Goal: Task Accomplishment & Management: Manage account settings

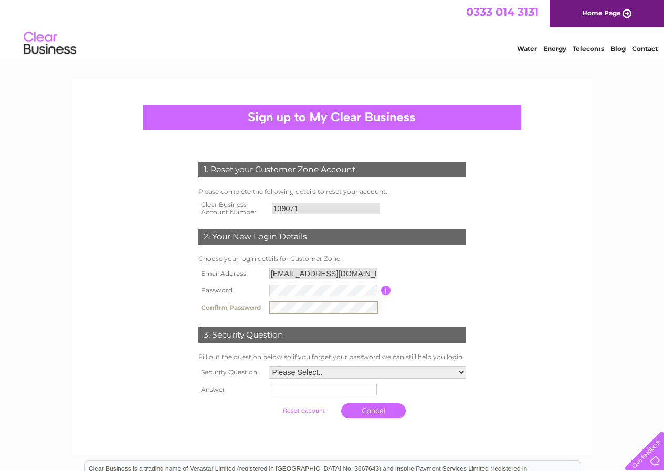
scroll to position [53, 0]
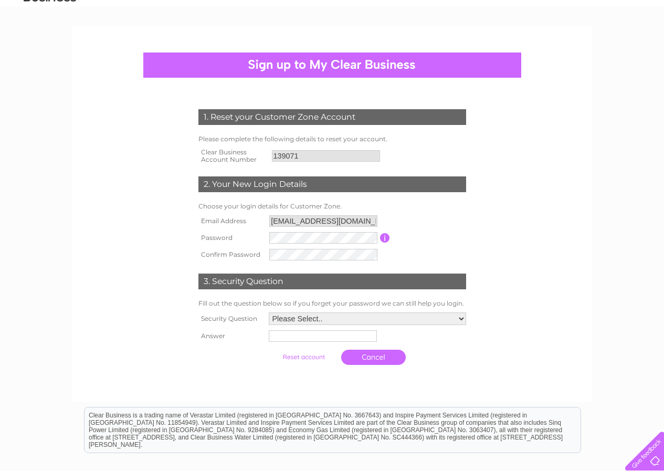
click at [475, 259] on div "1. Reset your Customer Zone Account Please complete the following details to re…" at bounding box center [332, 235] width 317 height 272
click at [304, 319] on select "Please Select.. In what town or city was your first job? In what town or city d…" at bounding box center [367, 320] width 199 height 14
select select "5"
click at [268, 313] on select "Please Select.. In what town or city was your first job? In what town or city d…" at bounding box center [367, 320] width 199 height 14
click at [327, 339] on input "text" at bounding box center [323, 336] width 109 height 13
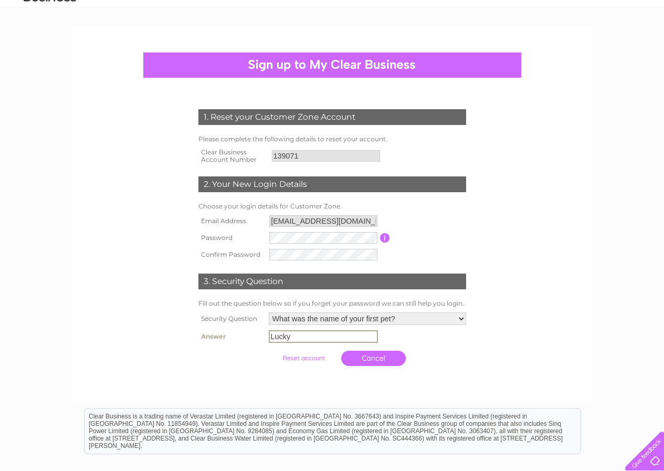
type input "Lucky"
click at [307, 357] on input "submit" at bounding box center [304, 358] width 65 height 15
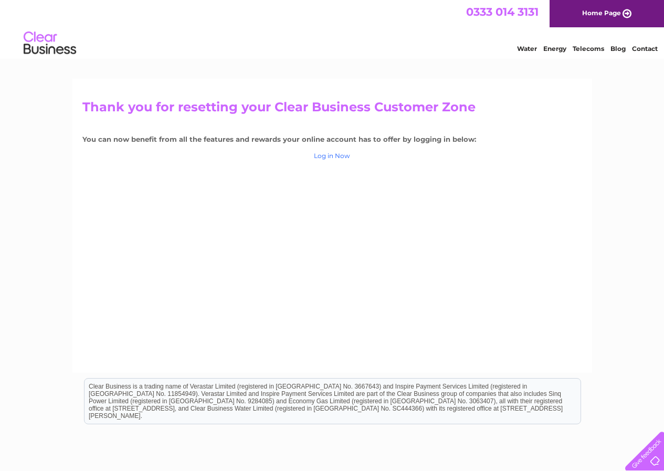
click at [341, 159] on link "Log in Now" at bounding box center [332, 156] width 36 height 8
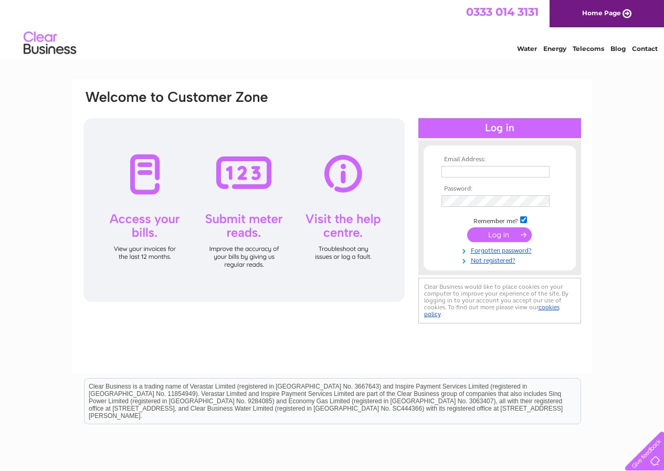
type input "[EMAIL_ADDRESS][DOMAIN_NAME]"
click at [504, 235] on input "submit" at bounding box center [500, 234] width 65 height 15
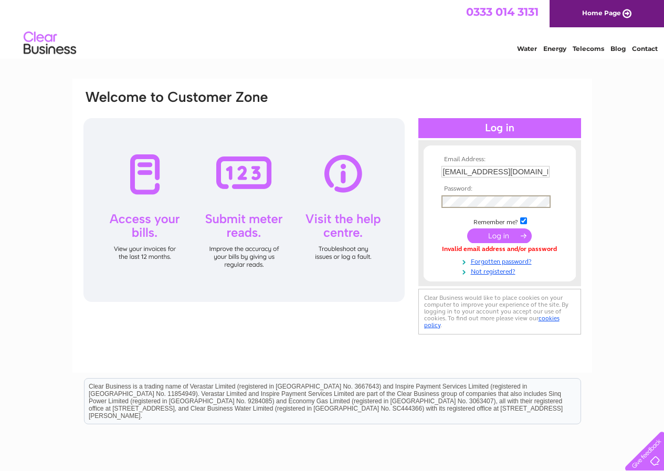
click at [511, 235] on input "submit" at bounding box center [500, 235] width 65 height 15
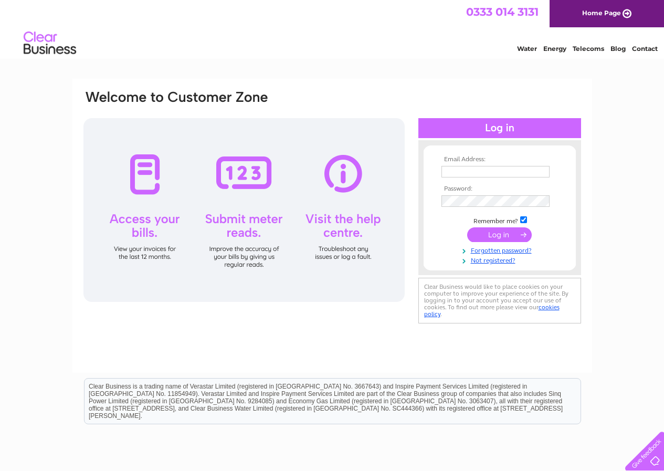
type input "valleyestates@live.co.uk"
click at [501, 236] on input "submit" at bounding box center [500, 235] width 65 height 15
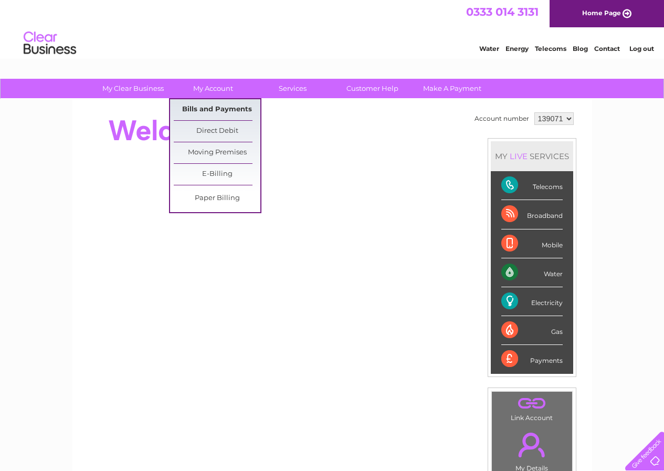
click at [216, 105] on link "Bills and Payments" at bounding box center [217, 109] width 87 height 21
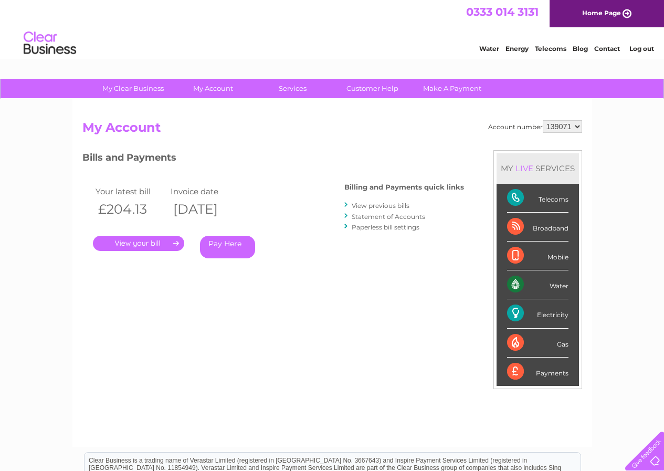
click at [117, 239] on link "." at bounding box center [138, 243] width 91 height 15
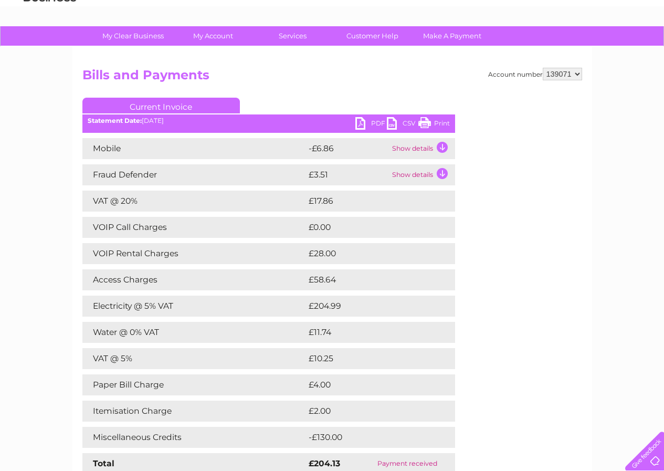
scroll to position [105, 0]
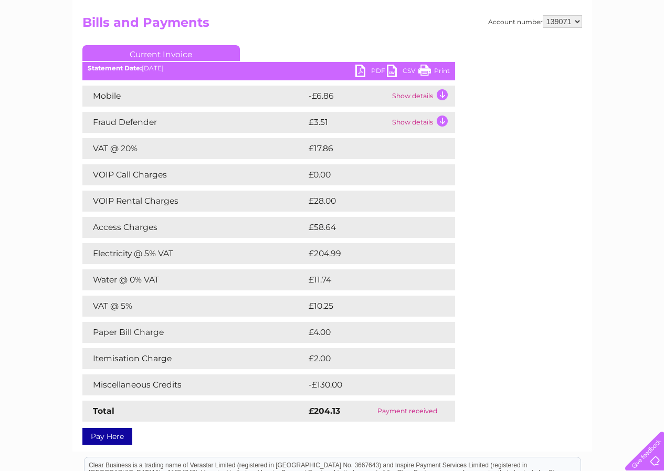
click at [443, 93] on td "Show details" at bounding box center [423, 96] width 66 height 21
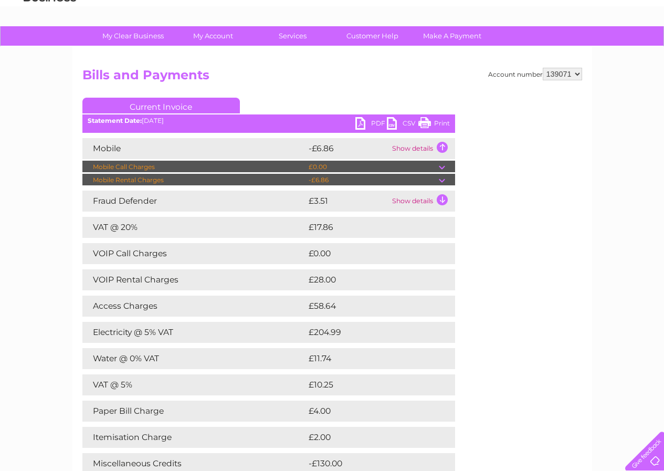
scroll to position [0, 0]
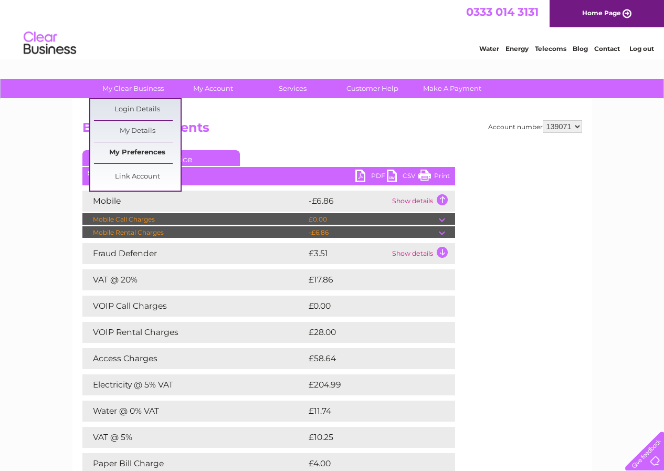
click at [132, 151] on link "My Preferences" at bounding box center [137, 152] width 87 height 21
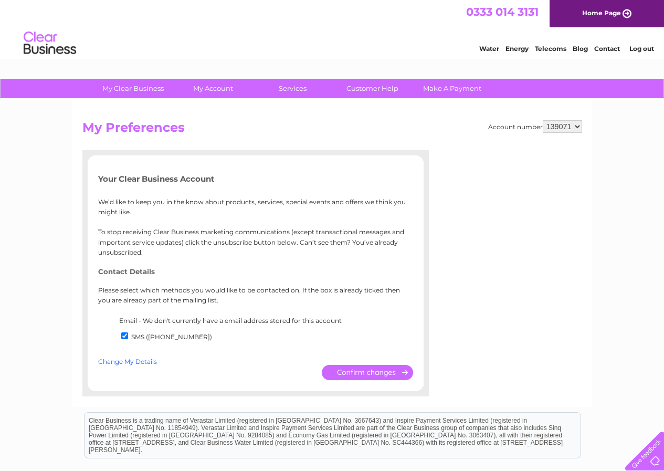
click at [146, 365] on link "Change My Details" at bounding box center [127, 362] width 59 height 8
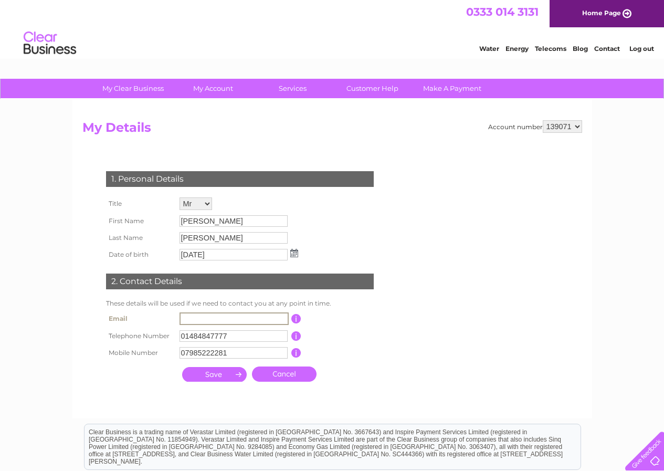
click at [260, 318] on input "text" at bounding box center [234, 319] width 109 height 13
type input "[EMAIL_ADDRESS][DOMAIN_NAME]"
click at [243, 352] on input "07985222281" at bounding box center [234, 353] width 108 height 12
type input "0"
type input "07493931077"
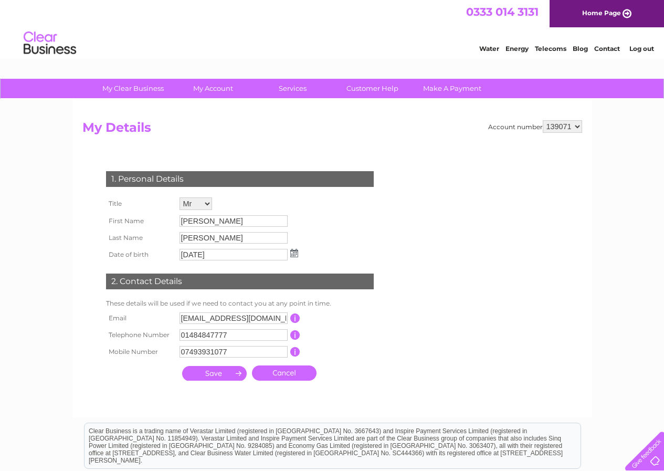
click at [380, 361] on div "1. Personal Details Title Mr Mrs Ms Miss Dr Rev Prof Other First Name [PERSON_N…" at bounding box center [241, 273] width 319 height 225
click at [211, 377] on input "submit" at bounding box center [214, 373] width 65 height 15
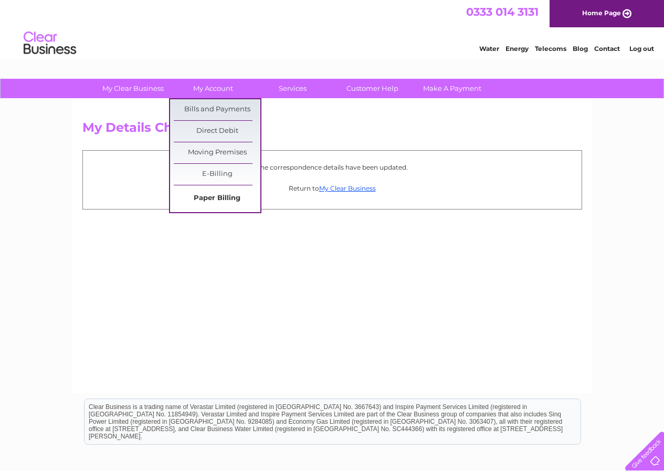
click at [214, 199] on link "Paper Billing" at bounding box center [217, 198] width 87 height 21
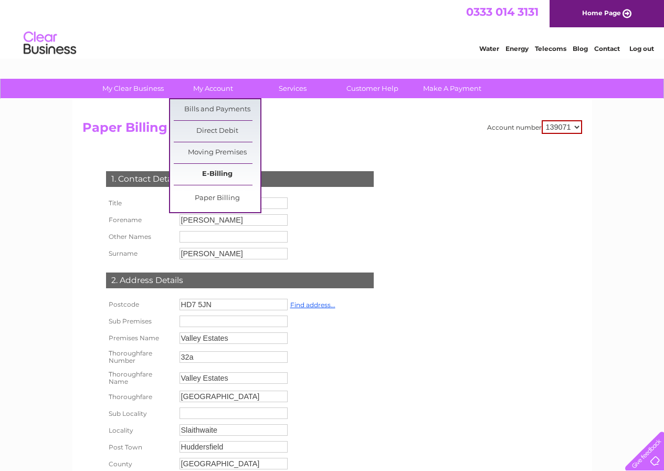
click at [221, 174] on link "E-Billing" at bounding box center [217, 174] width 87 height 21
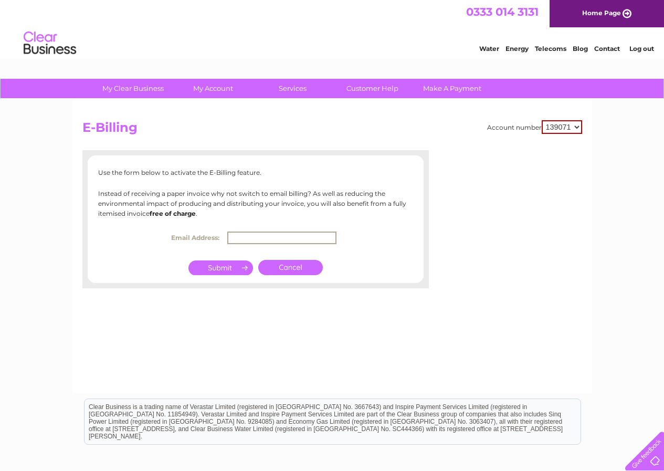
click at [285, 238] on input "text" at bounding box center [281, 238] width 109 height 13
type input "[EMAIL_ADDRESS][DOMAIN_NAME]"
click at [237, 269] on input "submit" at bounding box center [221, 268] width 65 height 15
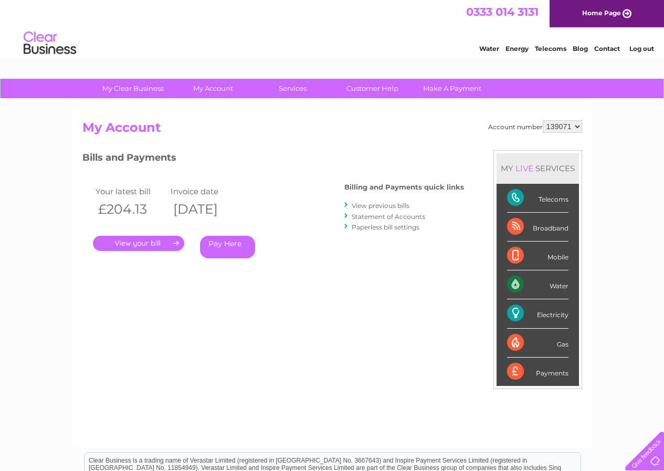
click at [121, 244] on link "." at bounding box center [138, 243] width 91 height 15
